Goal: Information Seeking & Learning: Find specific page/section

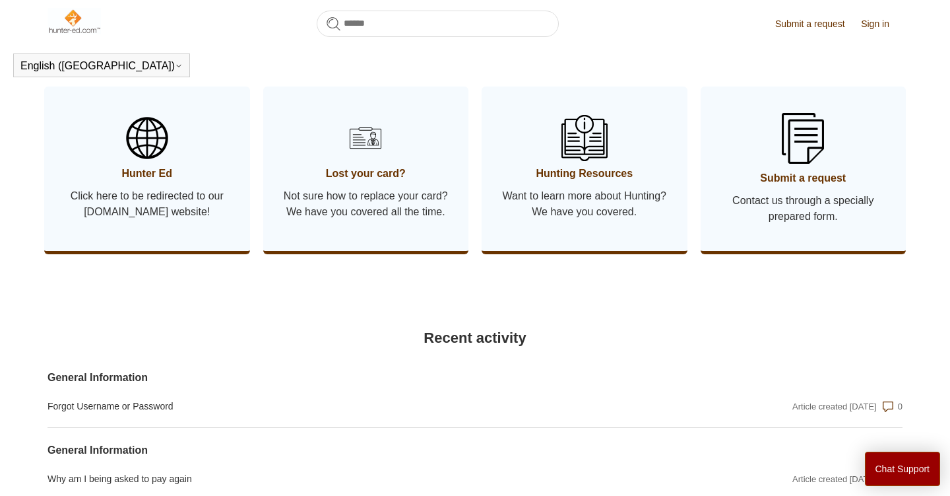
scroll to position [701, 0]
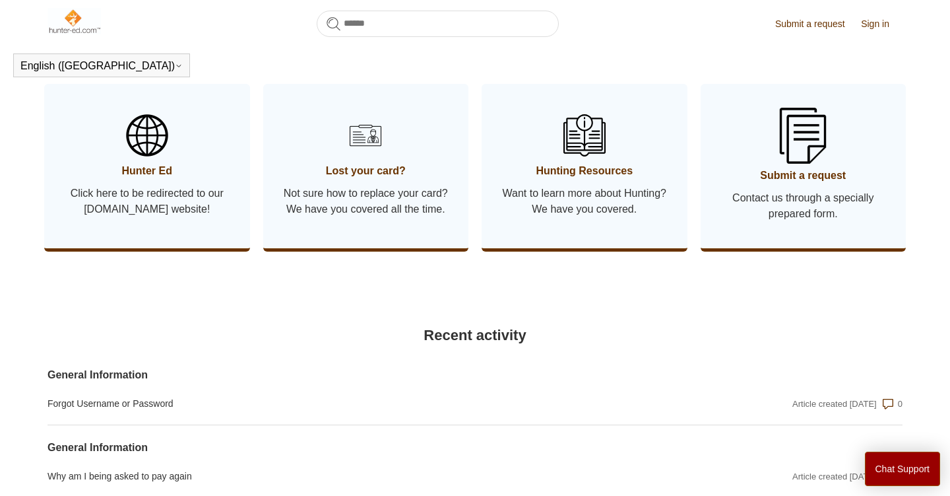
click at [809, 183] on span "Submit a request" at bounding box center [804, 176] width 166 height 16
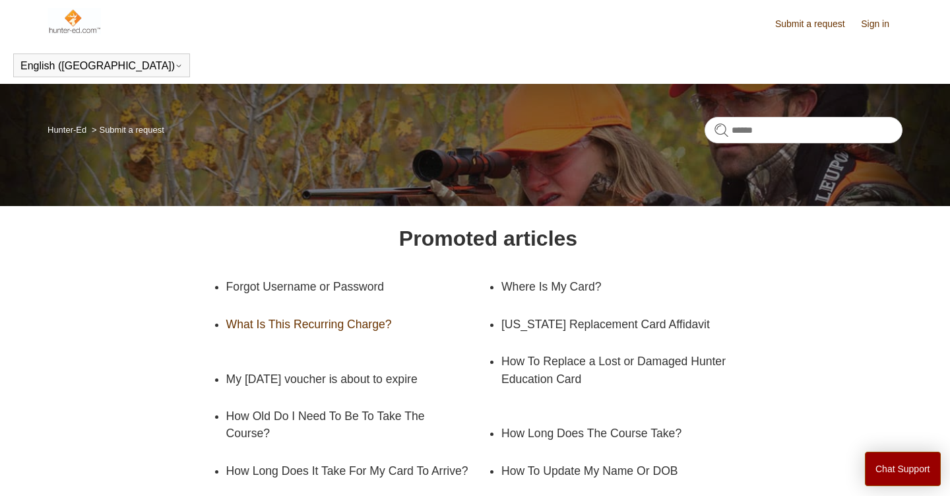
click at [375, 327] on link "What Is This Recurring Charge?" at bounding box center [357, 324] width 262 height 37
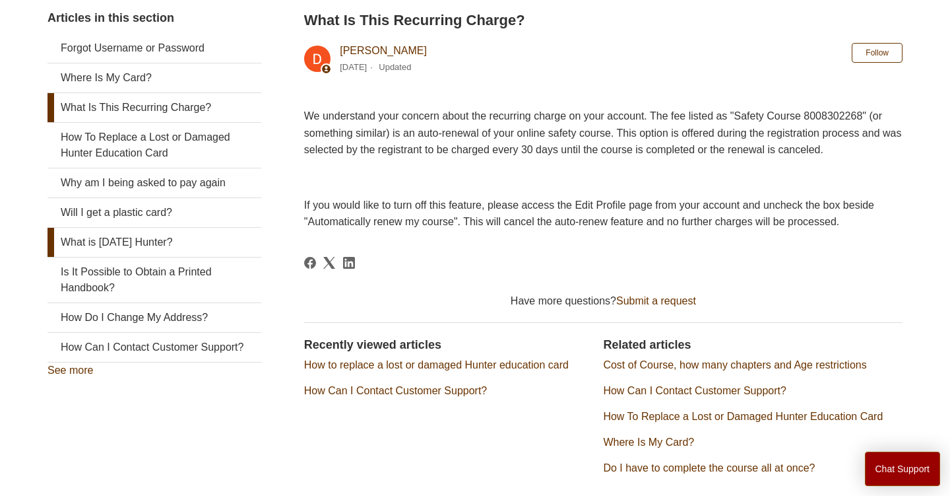
scroll to position [262, 0]
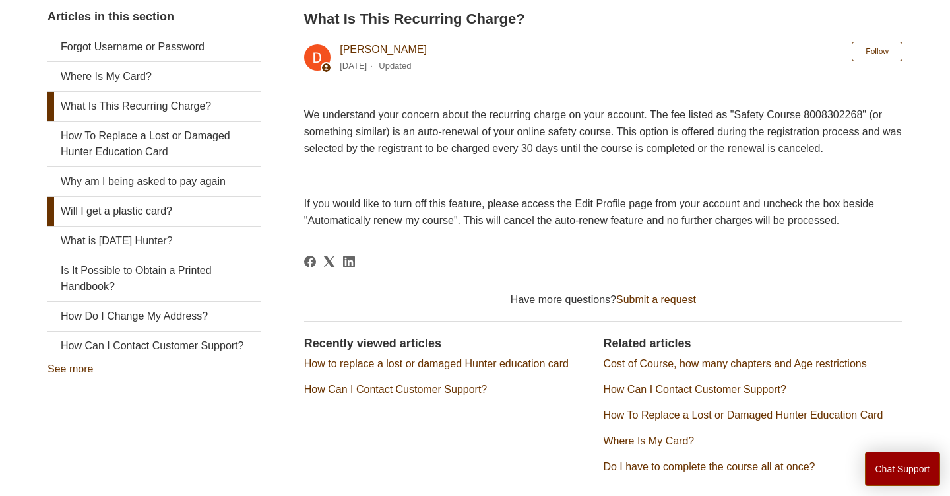
click at [118, 209] on link "Will I get a plastic card?" at bounding box center [155, 211] width 214 height 29
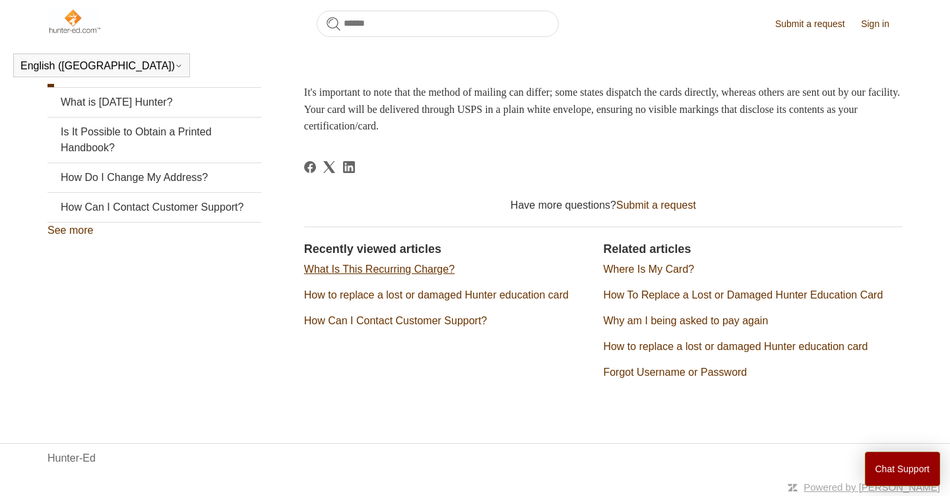
scroll to position [363, 0]
click at [651, 290] on link "How To Replace a Lost or Damaged Hunter Education Card" at bounding box center [743, 295] width 280 height 11
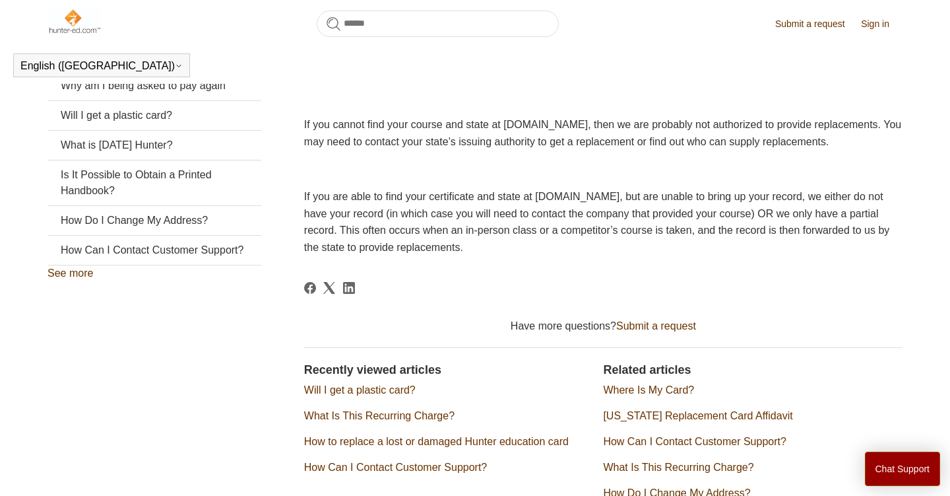
scroll to position [350, 0]
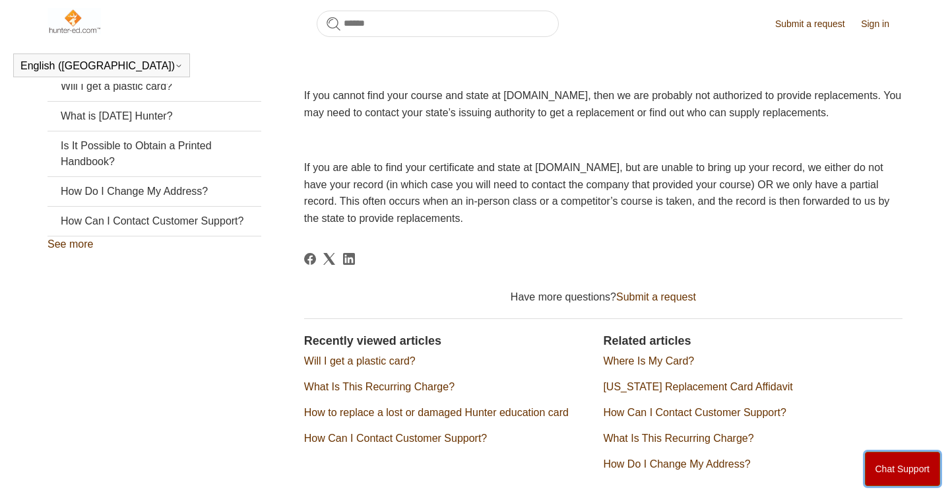
click at [879, 456] on button "Chat Support" at bounding box center [903, 468] width 76 height 34
click at [697, 37] on header "Submit a request Sign in" at bounding box center [475, 23] width 855 height 47
click at [714, 46] on header "Submit a request Sign in" at bounding box center [475, 23] width 855 height 47
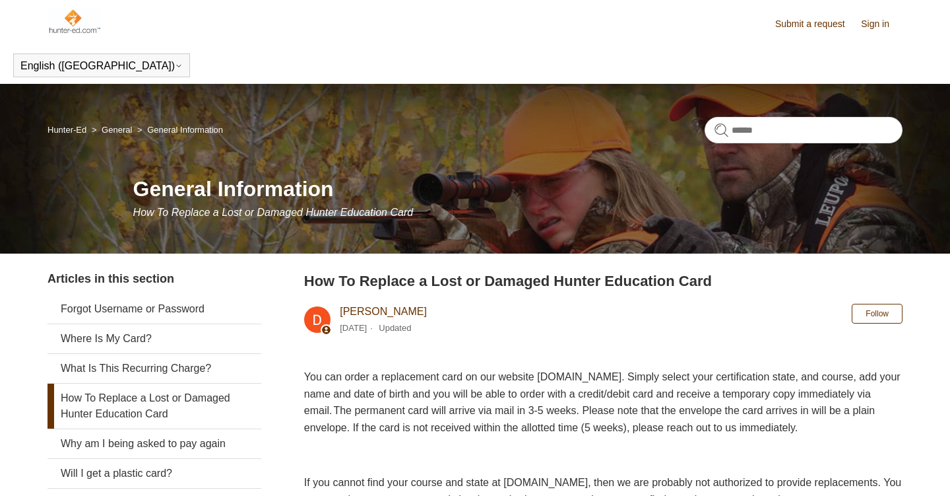
scroll to position [0, 0]
click at [876, 22] on link "Sign in" at bounding box center [882, 24] width 42 height 14
